Goal: Check status: Check status

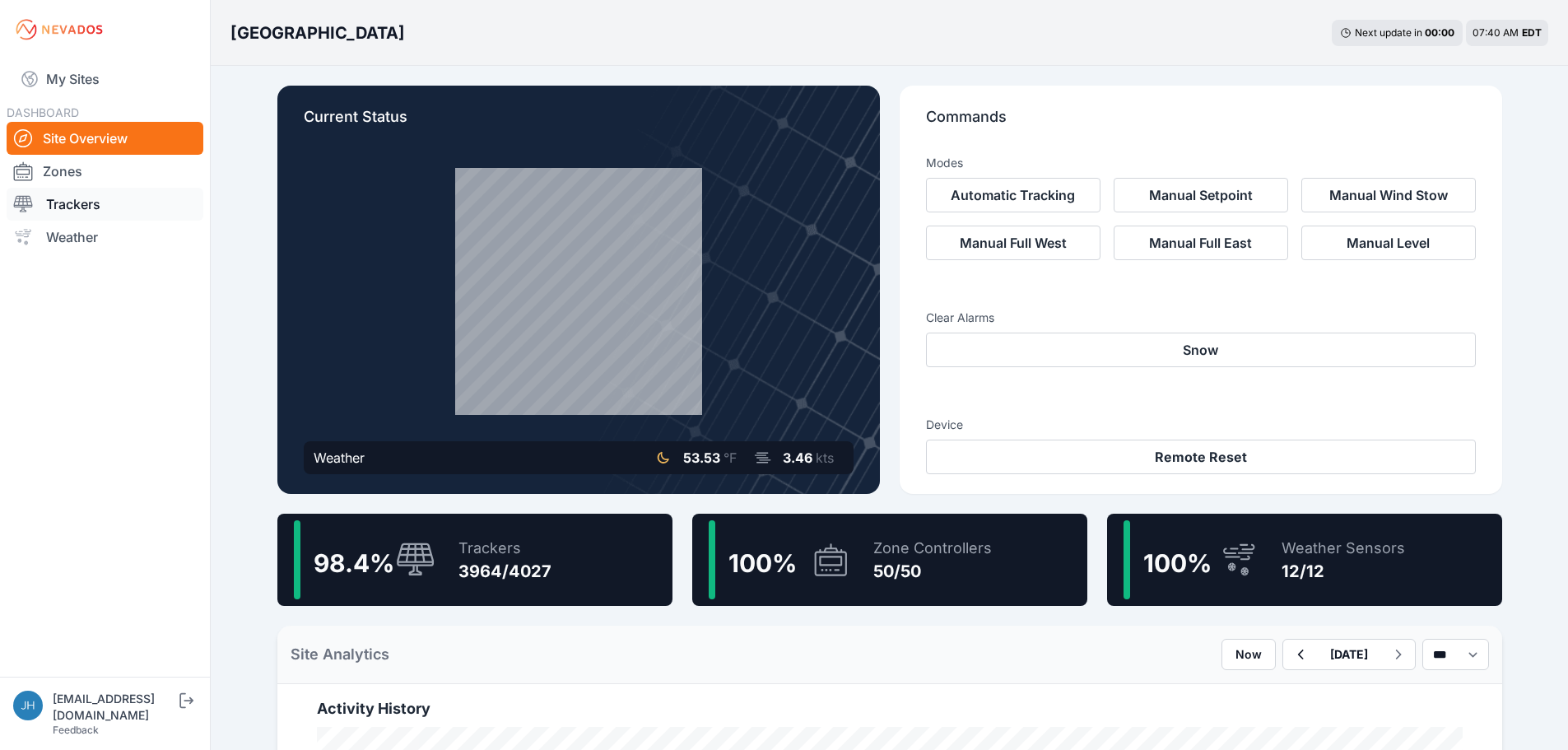
click at [46, 201] on link "Trackers" at bounding box center [105, 204] width 197 height 33
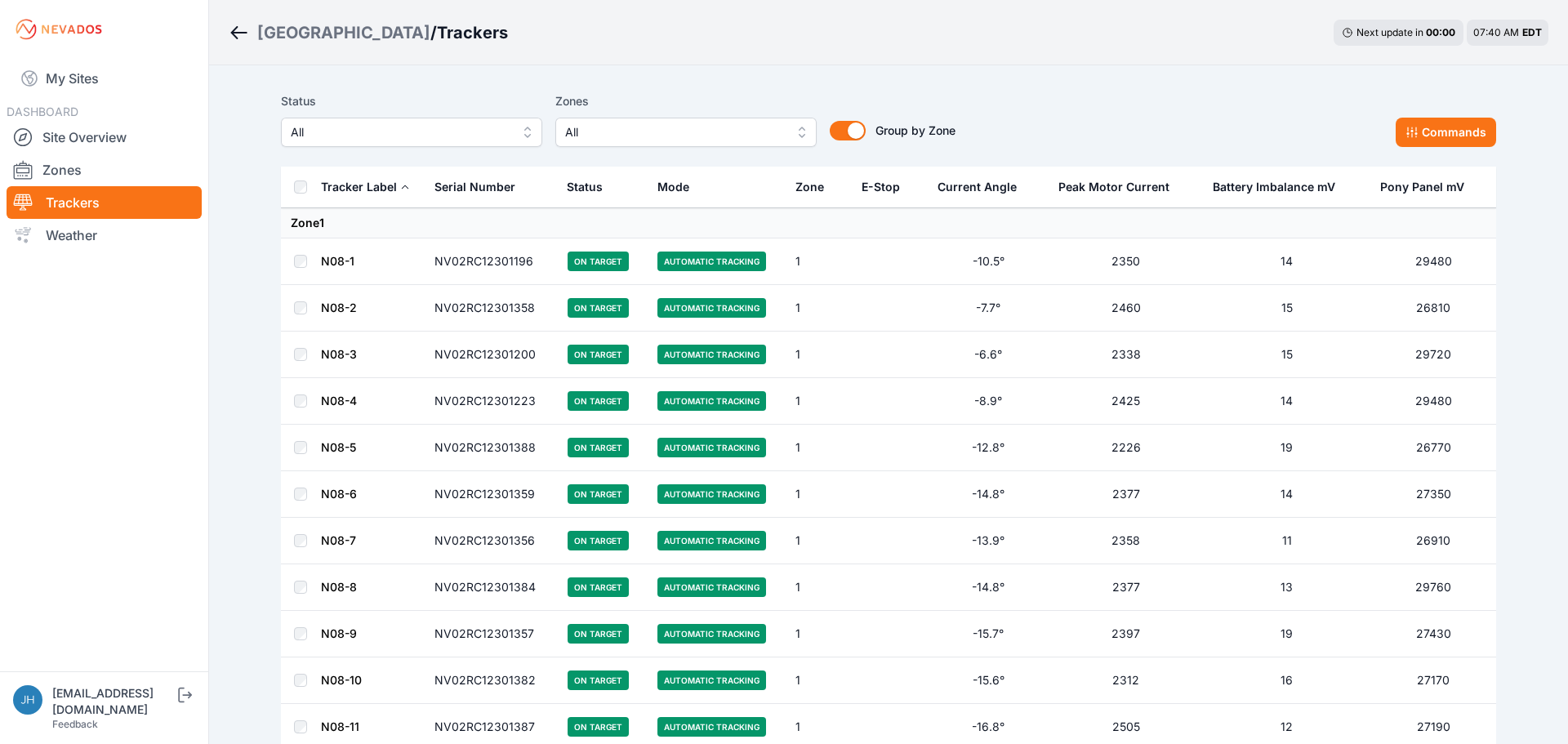
click at [790, 130] on button "All" at bounding box center [686, 133] width 262 height 29
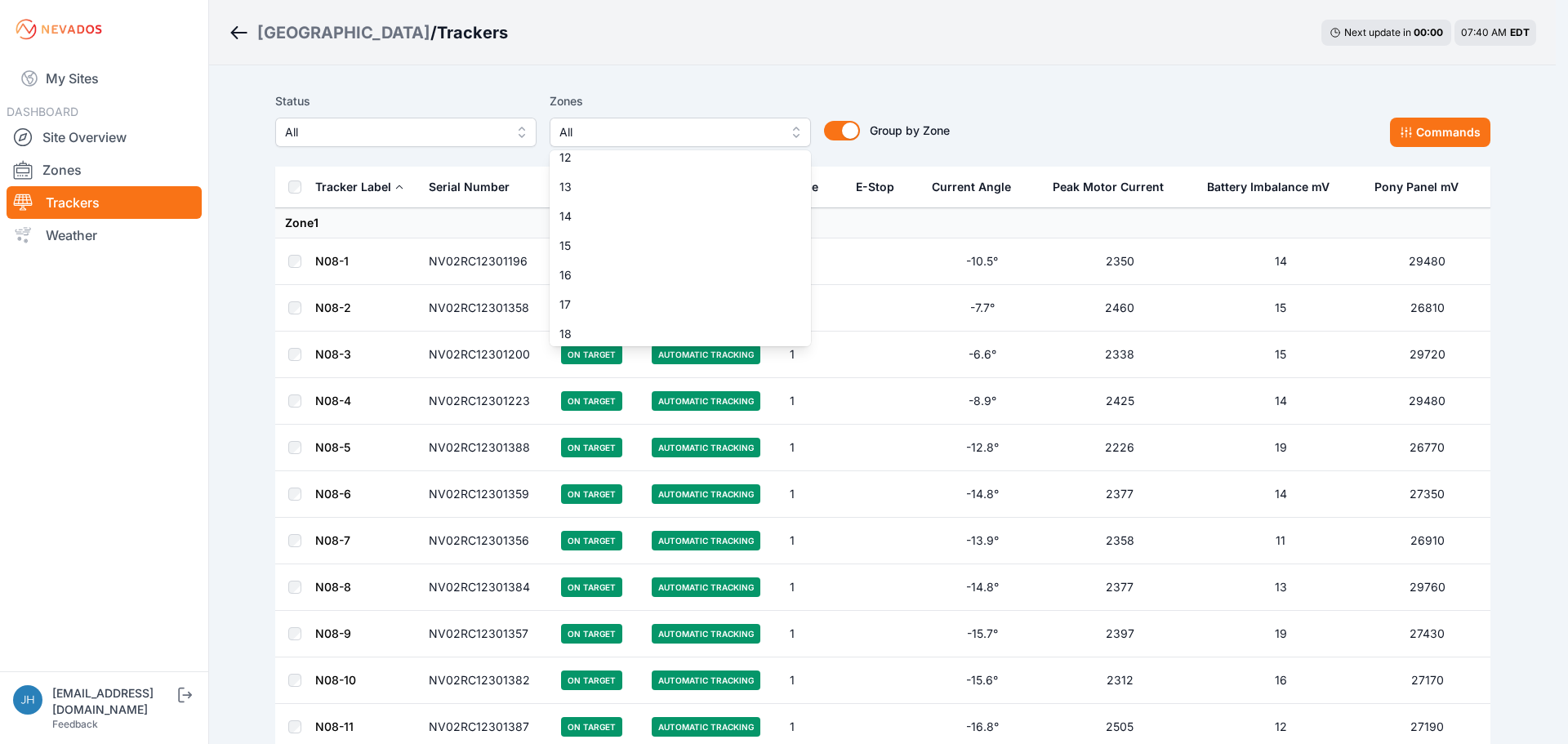
scroll to position [408, 0]
click at [726, 199] on span "16" at bounding box center [671, 201] width 222 height 16
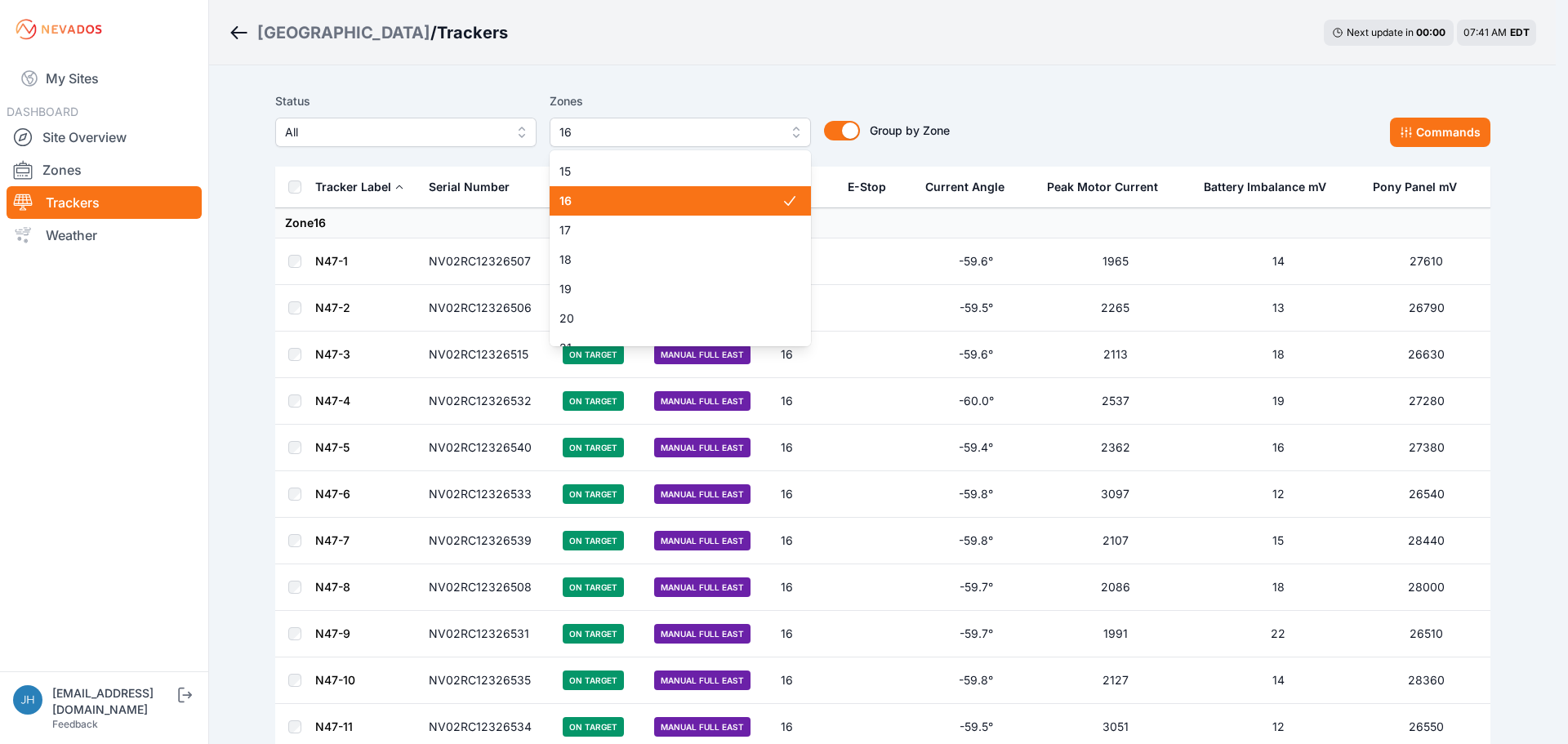
click at [753, 203] on span "16" at bounding box center [671, 201] width 222 height 16
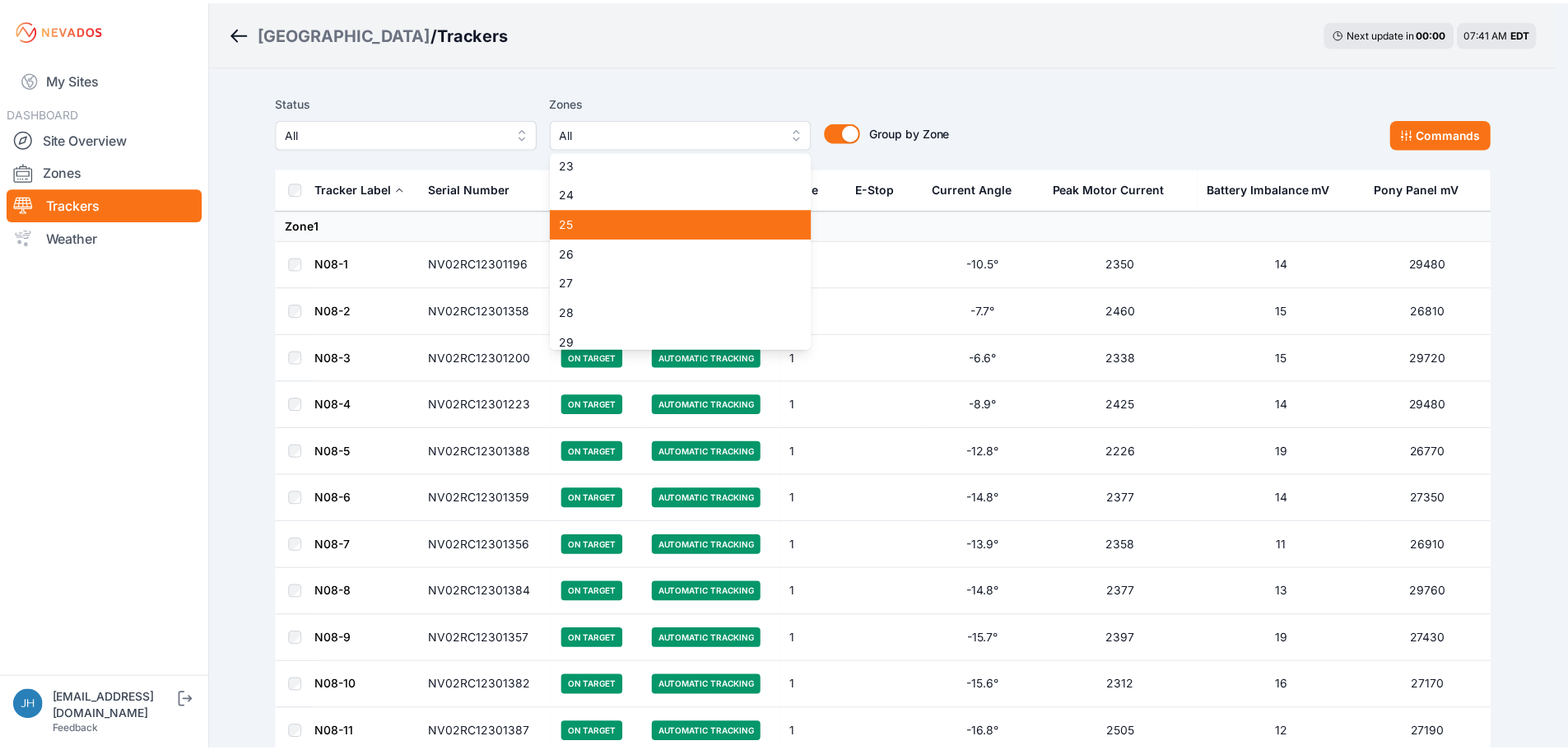
scroll to position [659, 0]
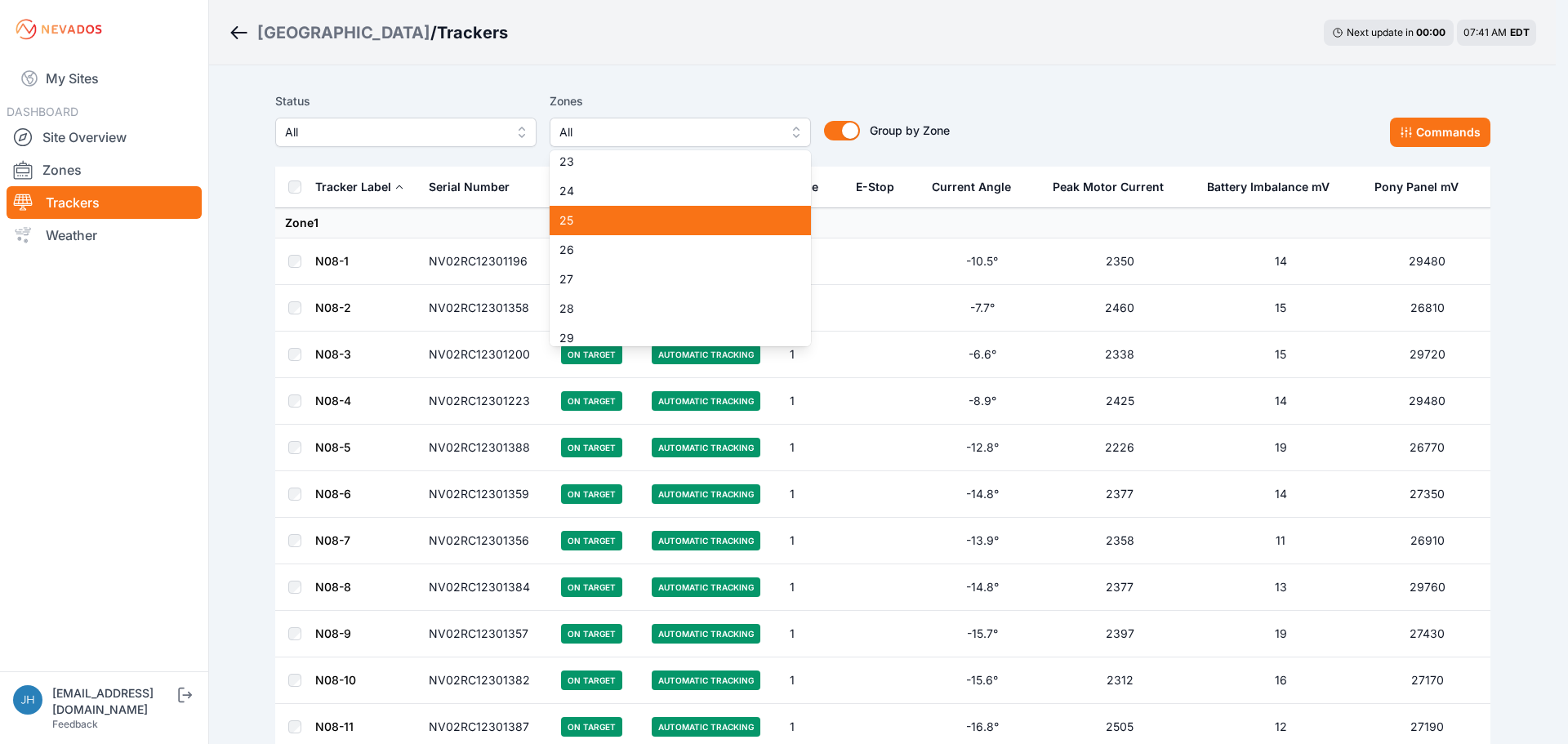
click at [754, 221] on span "25" at bounding box center [671, 220] width 222 height 16
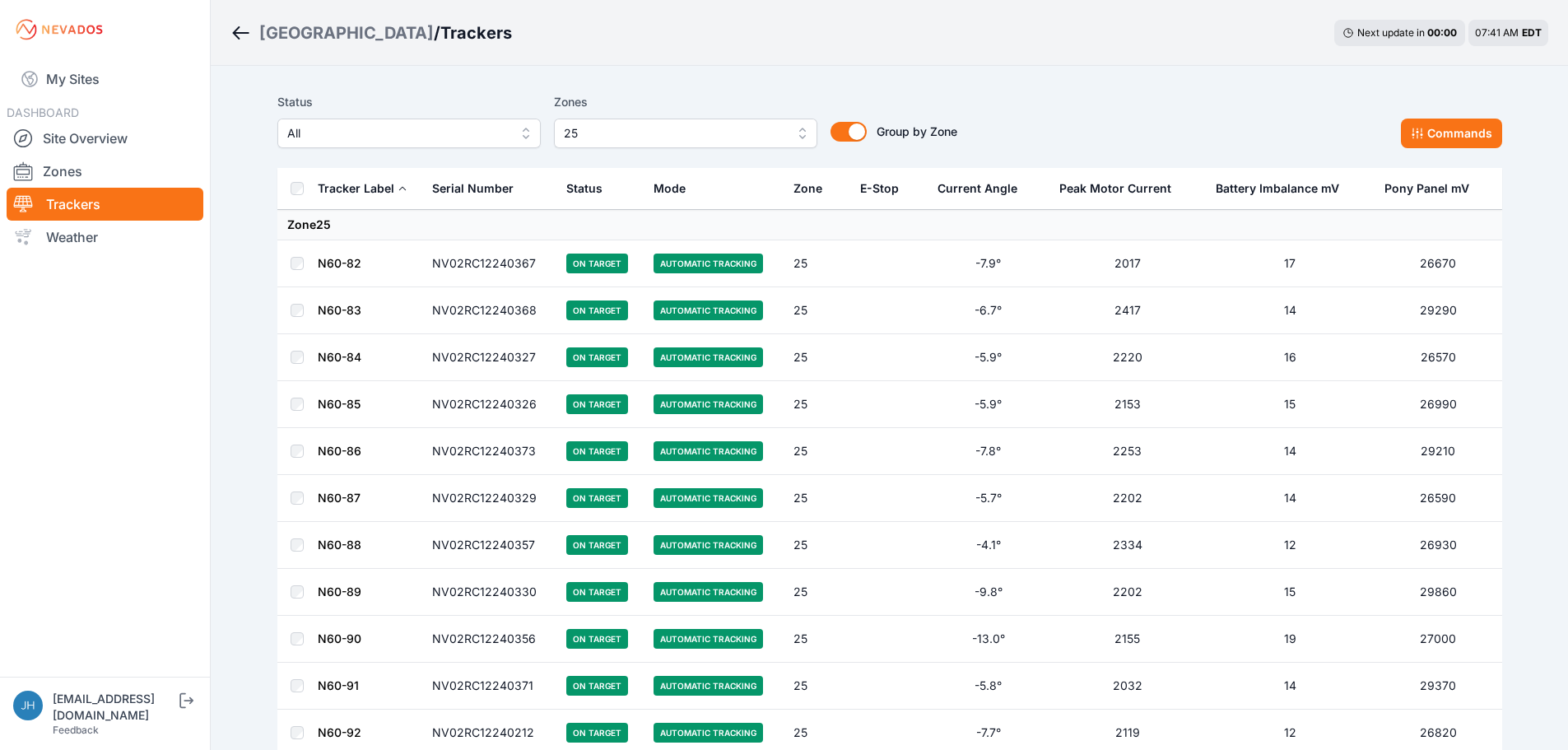
click at [351, 262] on link "N60-82" at bounding box center [339, 263] width 43 height 14
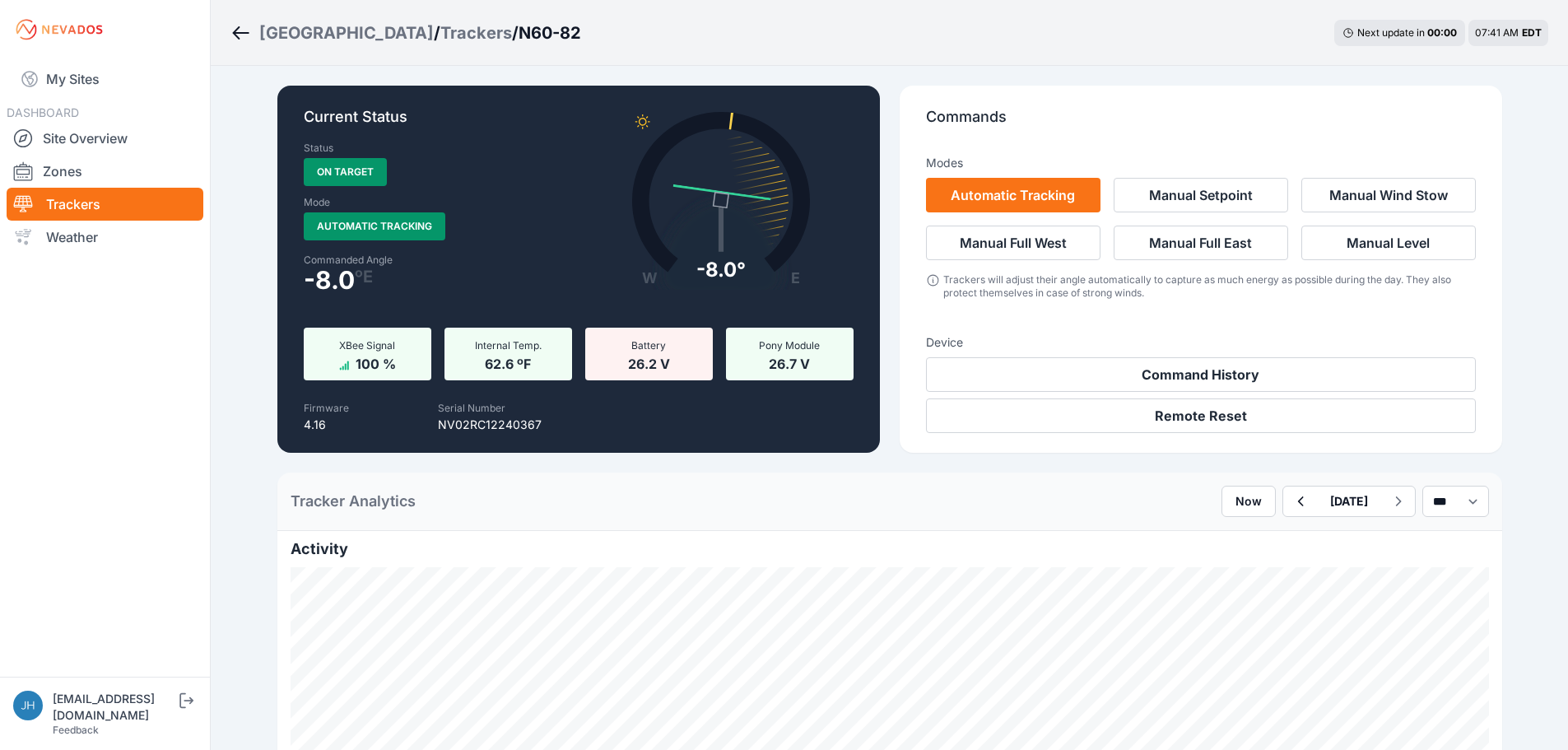
click at [246, 30] on icon "Breadcrumb" at bounding box center [241, 33] width 21 height 20
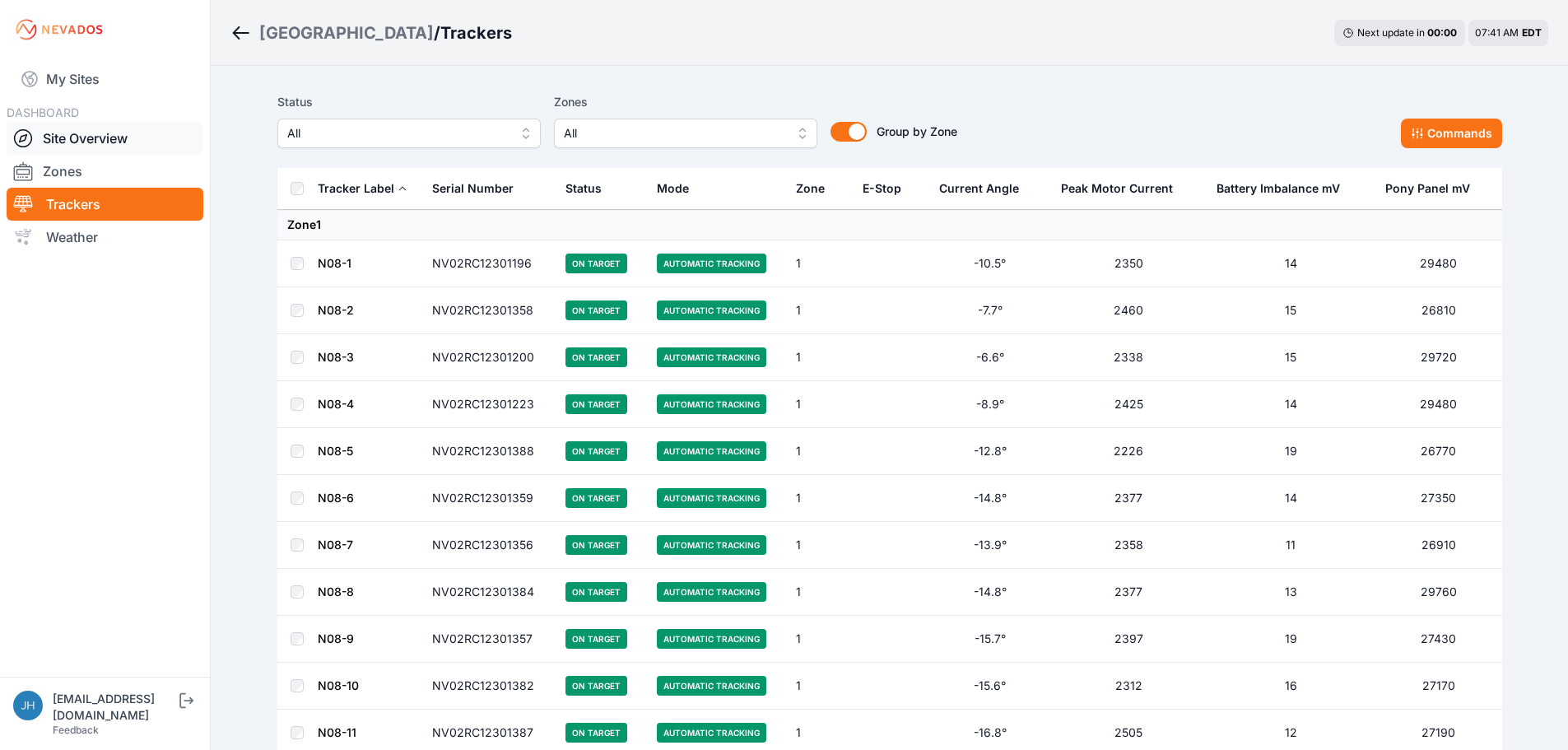
click at [115, 140] on link "Site Overview" at bounding box center [105, 138] width 197 height 33
